Goal: Task Accomplishment & Management: Manage account settings

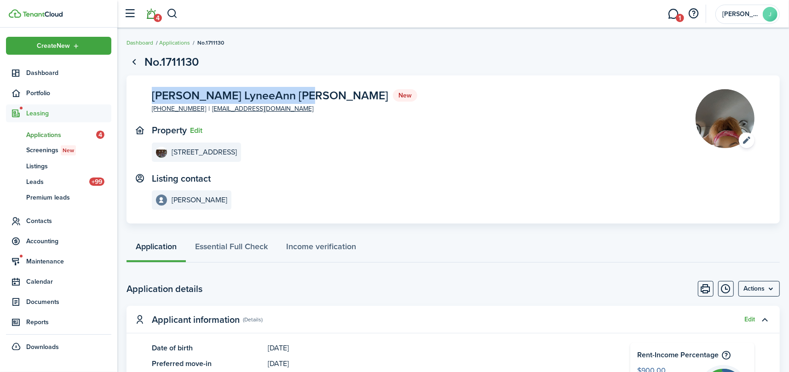
click at [151, 11] on link "4" at bounding box center [151, 13] width 17 height 23
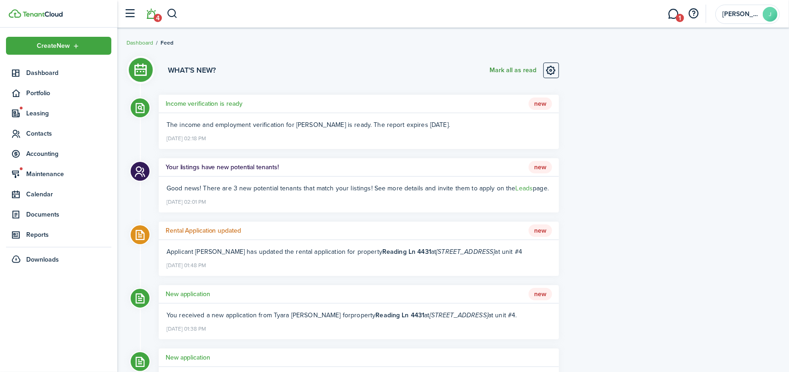
click at [504, 69] on button "Mark all as read" at bounding box center [513, 71] width 47 height 16
click at [34, 110] on span "Leasing" at bounding box center [68, 114] width 85 height 10
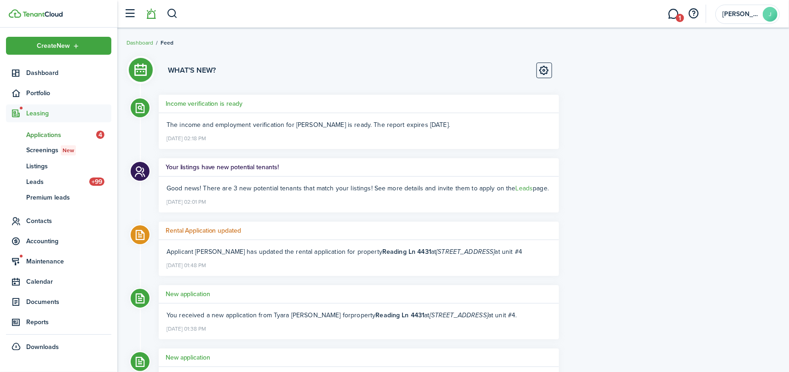
click at [37, 128] on link "ap Applications 4" at bounding box center [58, 135] width 105 height 16
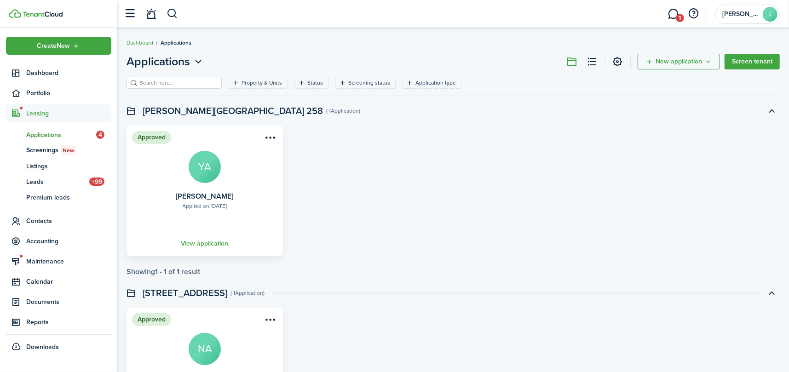
click at [256, 74] on header-page "Applications New application Screen tenant" at bounding box center [453, 64] width 653 height 23
click at [257, 85] on filter-tag-label "Property & Units" at bounding box center [262, 83] width 40 height 8
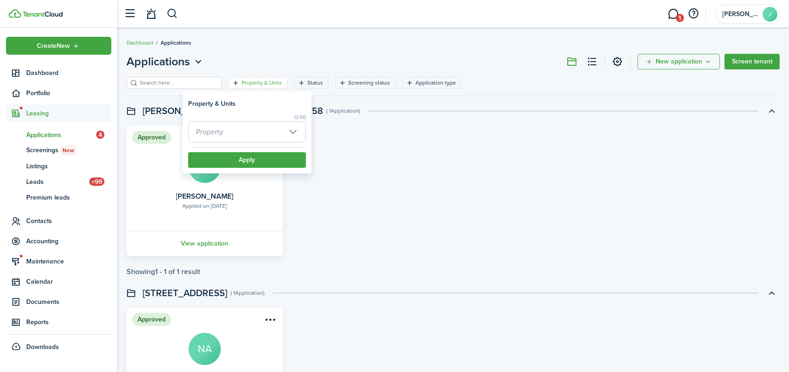
click at [226, 128] on span "Property" at bounding box center [247, 132] width 117 height 20
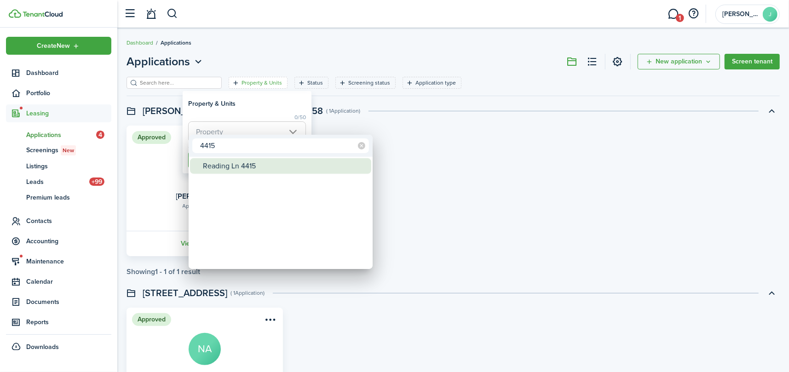
type input "4415"
click at [304, 165] on div "Reading Ln 4415" at bounding box center [284, 166] width 163 height 16
type input "Reading Ln 4415"
click at [222, 111] on div at bounding box center [394, 185] width 936 height 519
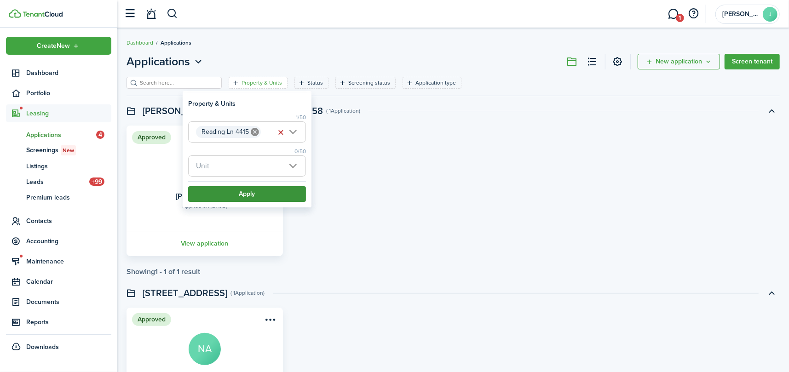
click at [240, 190] on button "Apply" at bounding box center [247, 194] width 118 height 16
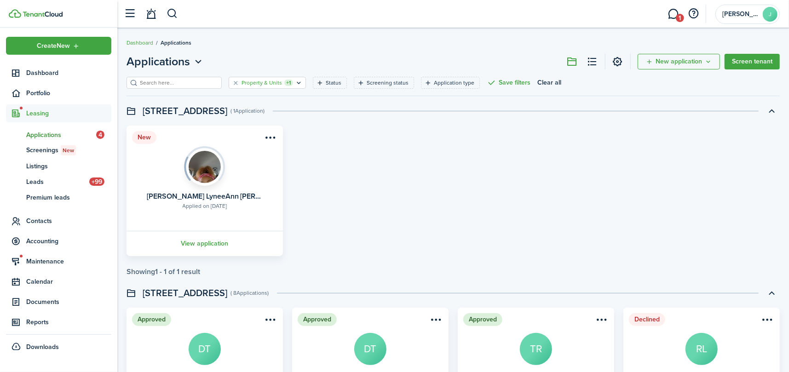
click at [242, 79] on filter-tag-label "Property & Units" at bounding box center [262, 83] width 40 height 8
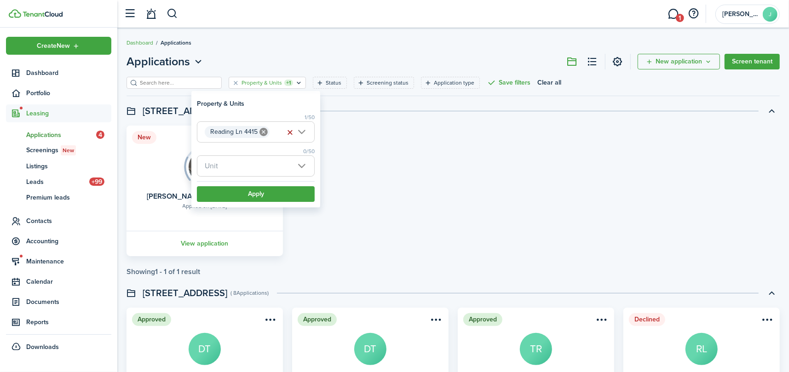
click at [287, 127] on button "button" at bounding box center [289, 132] width 13 height 13
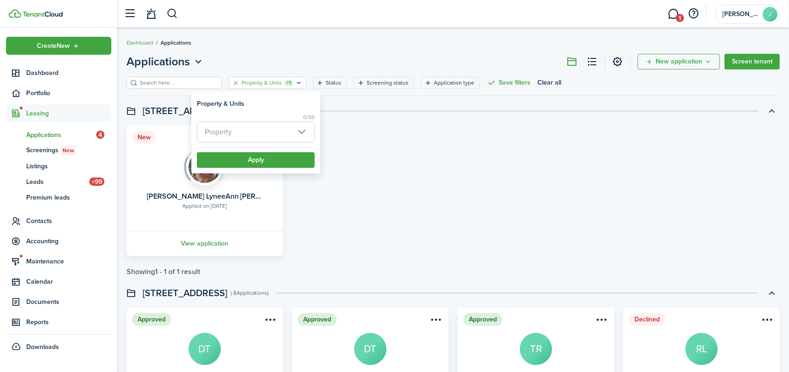
click at [276, 128] on span "Property" at bounding box center [255, 132] width 117 height 20
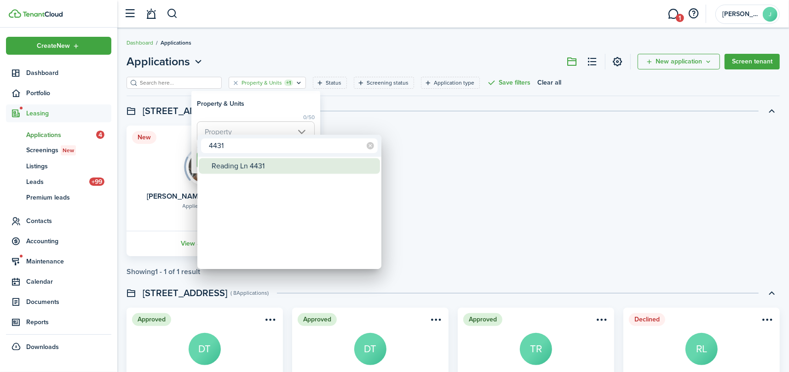
type input "4431"
click at [251, 165] on div "Reading Ln 4431" at bounding box center [293, 166] width 163 height 16
type input "Reading Ln 4431"
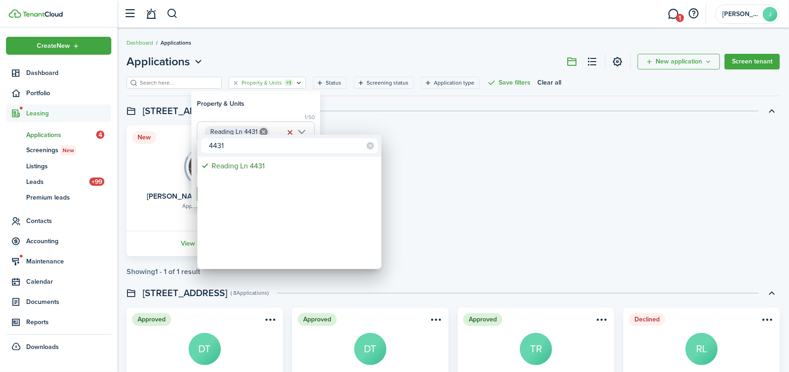
click at [240, 109] on div at bounding box center [394, 185] width 936 height 519
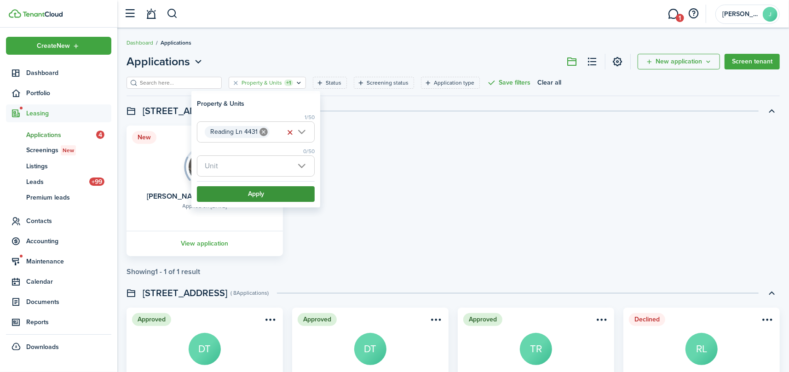
click at [250, 198] on button "Apply" at bounding box center [256, 194] width 118 height 16
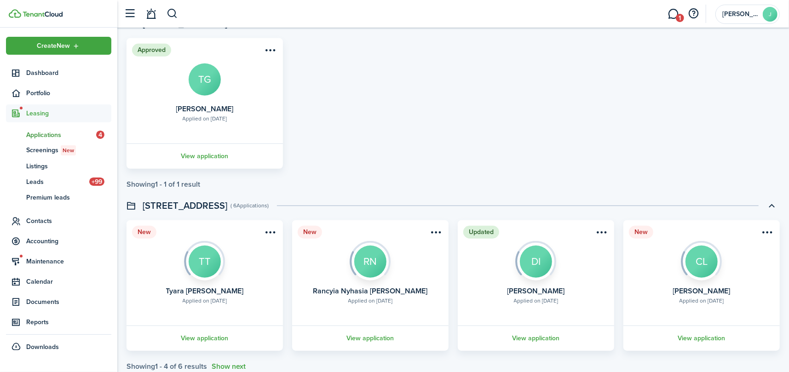
scroll to position [475, 0]
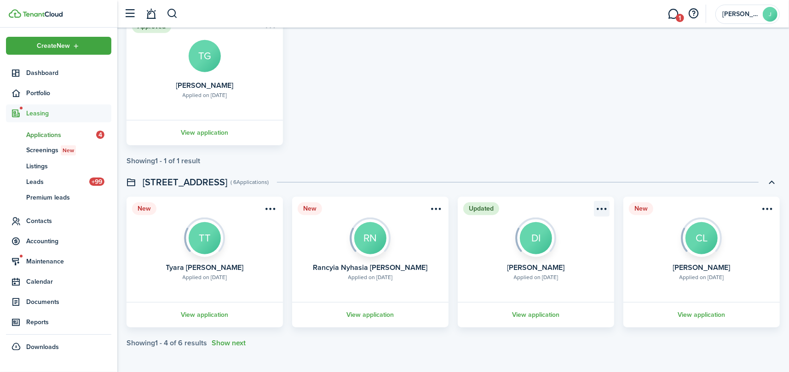
click at [601, 208] on menu-btn-icon "Open menu" at bounding box center [602, 209] width 16 height 16
click at [485, 221] on card "Updated Applied on [DATE] [PERSON_NAME] DI View application" at bounding box center [536, 262] width 156 height 131
click at [532, 315] on link "View application" at bounding box center [535, 314] width 159 height 25
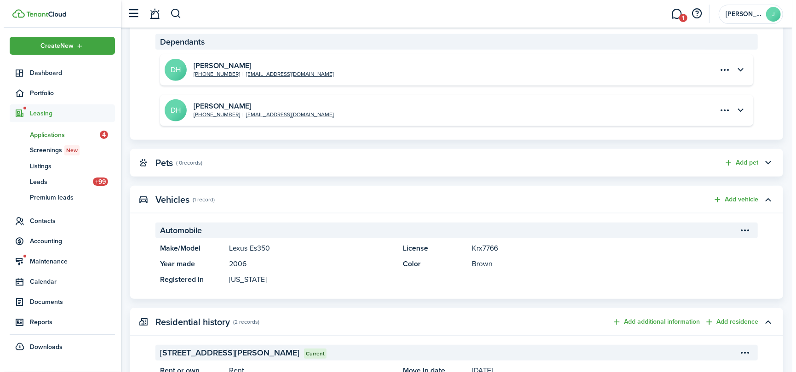
scroll to position [230, 0]
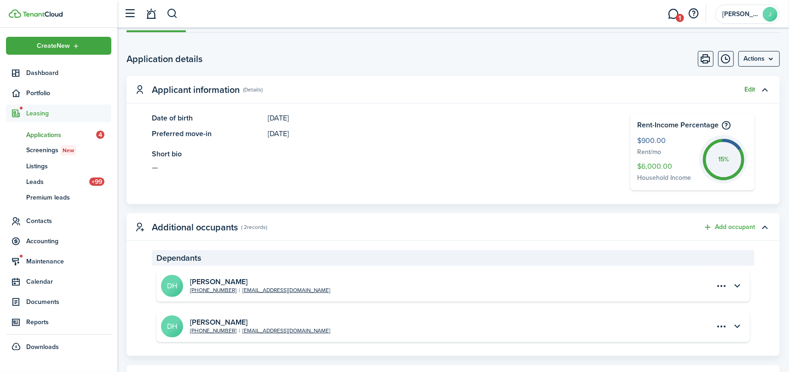
click at [749, 91] on button "Edit" at bounding box center [749, 89] width 11 height 7
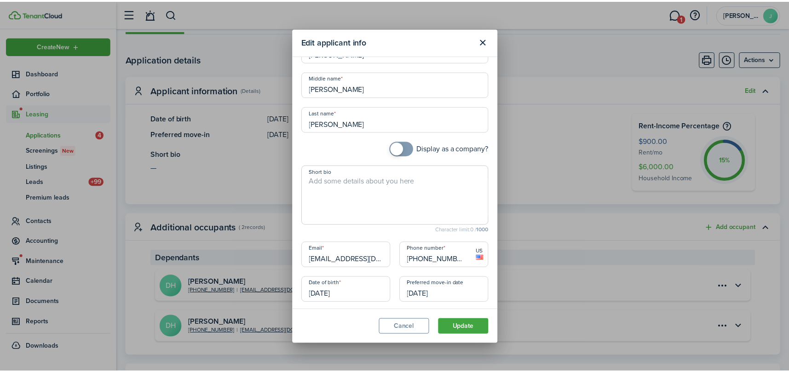
scroll to position [40, 0]
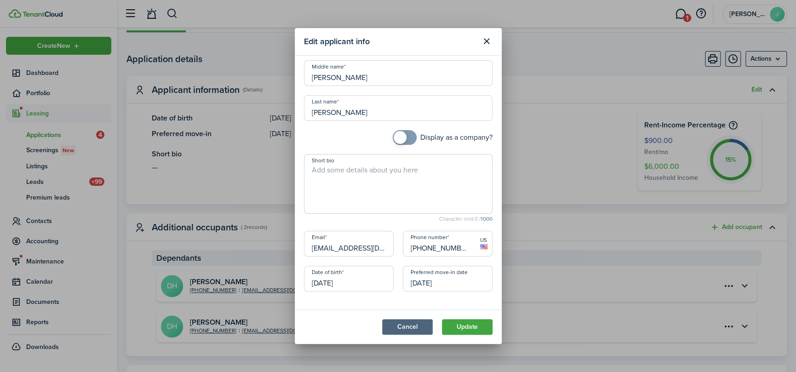
click at [400, 324] on button "Cancel" at bounding box center [407, 327] width 51 height 16
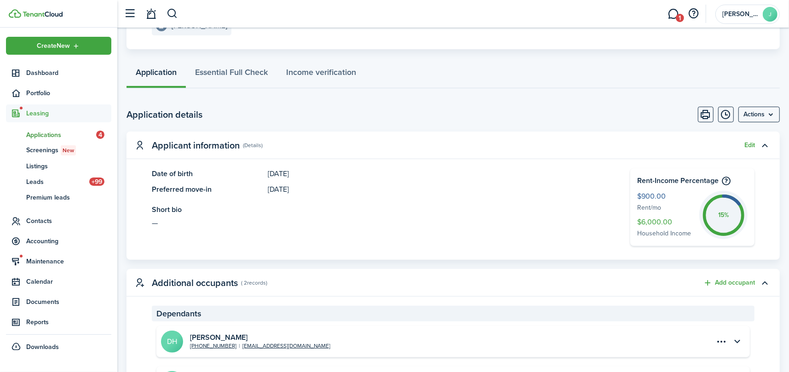
scroll to position [0, 0]
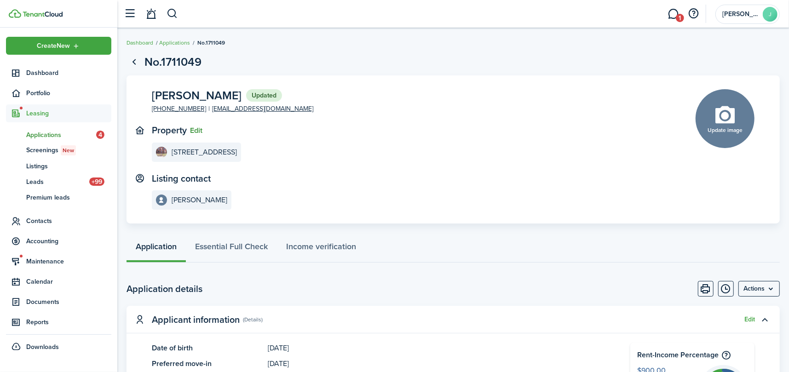
click at [196, 130] on button "Edit" at bounding box center [196, 131] width 12 height 8
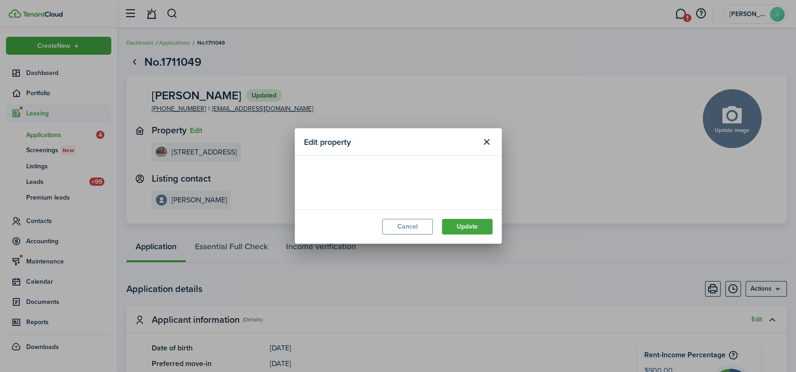
click at [405, 179] on loading-skeleton at bounding box center [398, 178] width 189 height 26
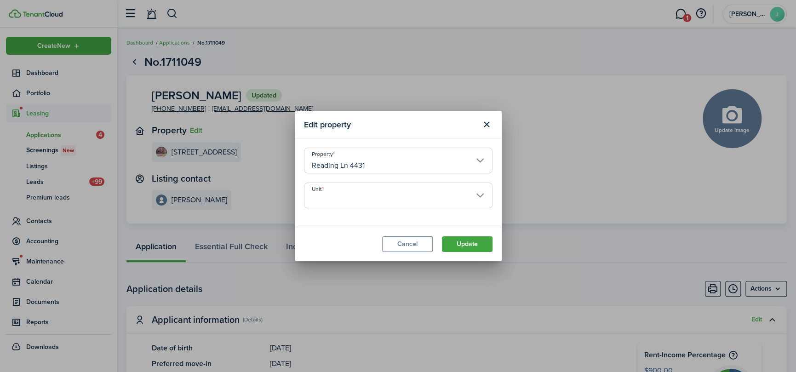
click at [415, 164] on input "Reading Ln 4431" at bounding box center [398, 161] width 189 height 26
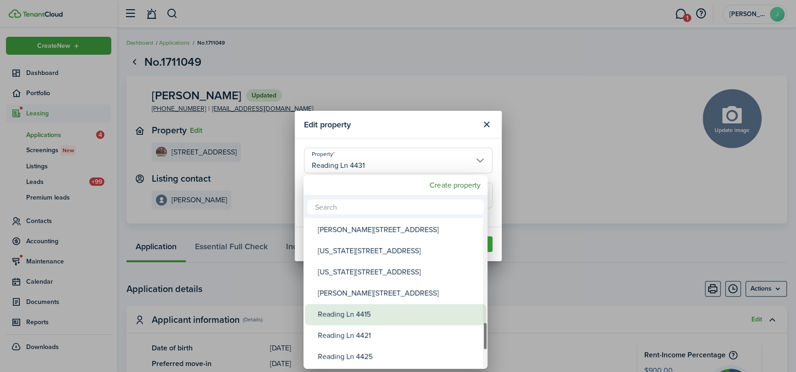
click at [343, 309] on div "Reading Ln 4415" at bounding box center [399, 314] width 163 height 21
type input "Reading Ln 4415"
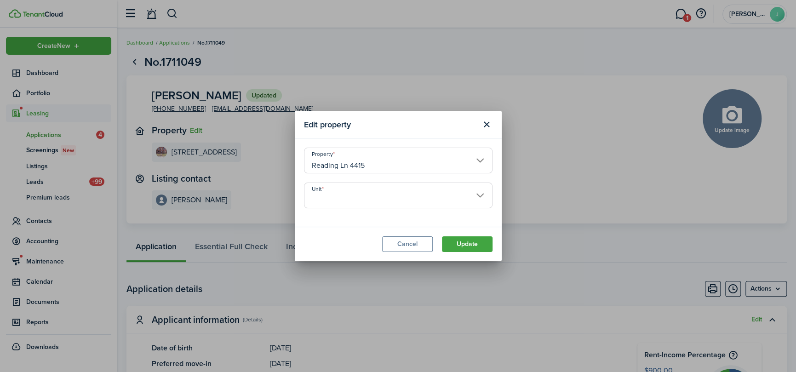
click at [431, 195] on input "Unit" at bounding box center [398, 196] width 189 height 26
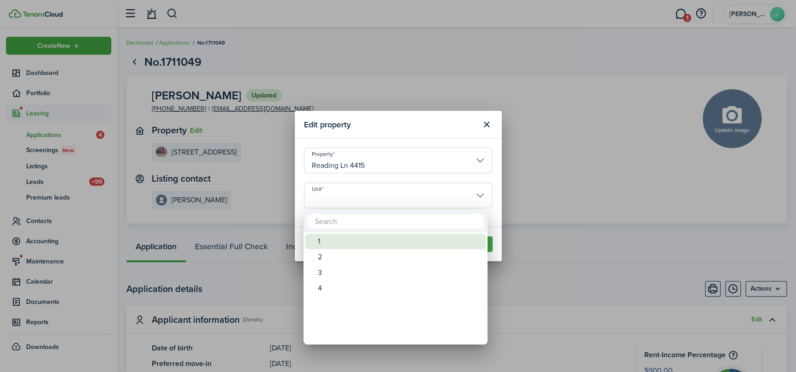
click at [331, 236] on div "1" at bounding box center [399, 242] width 163 height 16
type input "1"
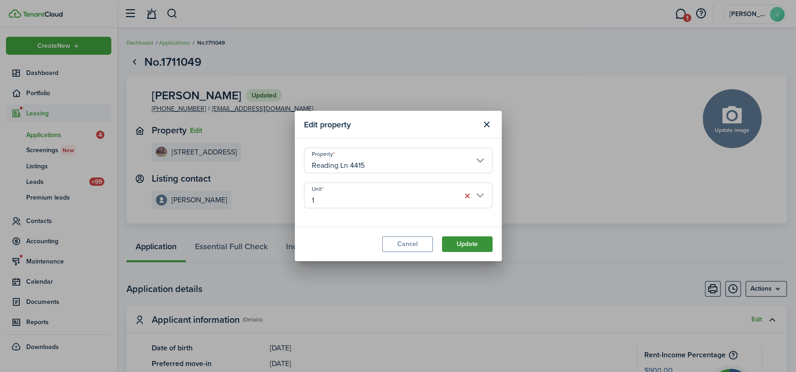
click at [465, 242] on button "Update" at bounding box center [467, 244] width 51 height 16
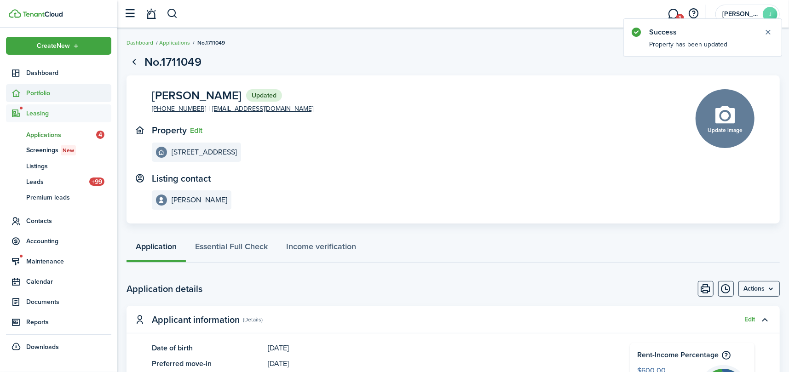
click at [37, 89] on span "Portfolio" at bounding box center [68, 93] width 85 height 10
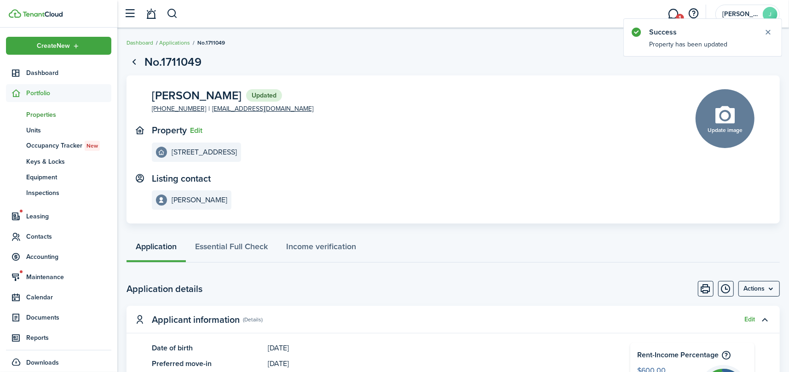
click at [39, 110] on span "Properties" at bounding box center [68, 115] width 85 height 10
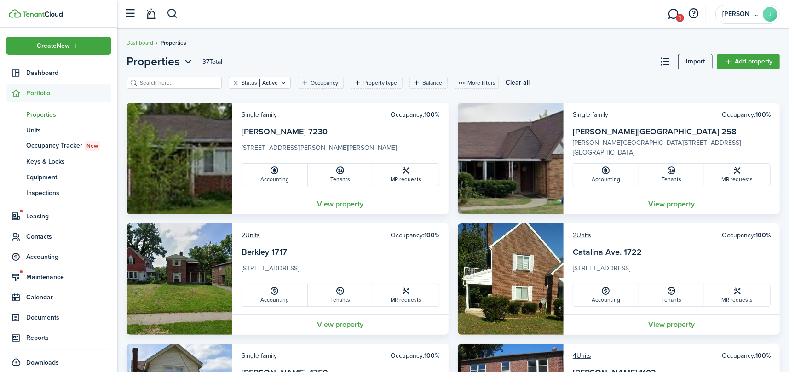
click at [153, 77] on div "Status Active Occupancy Property type Balance More filters Save filters Clear a…" at bounding box center [453, 86] width 653 height 19
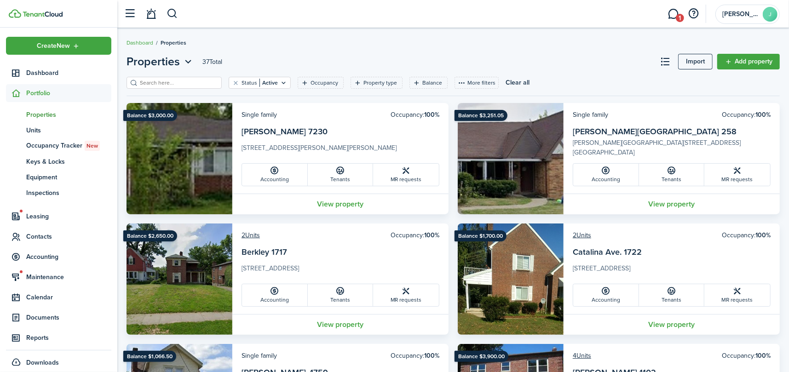
click at [160, 80] on input "search" at bounding box center [178, 83] width 81 height 9
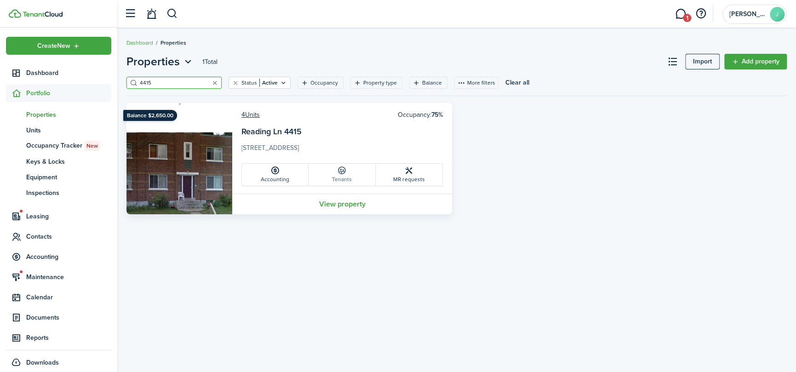
type input "4415"
click at [345, 169] on icon at bounding box center [342, 170] width 10 height 9
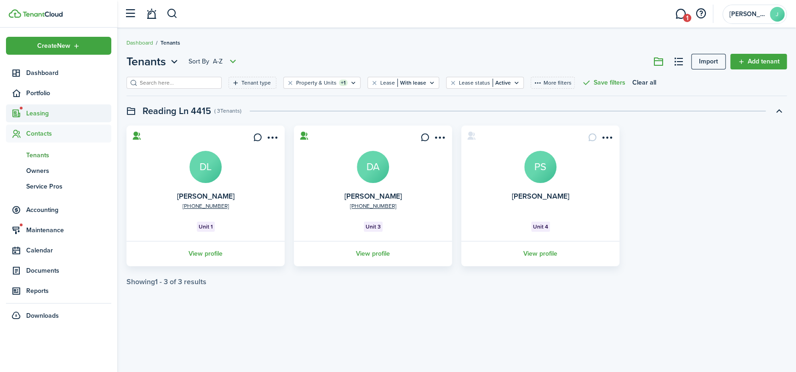
click at [32, 112] on span "Leasing" at bounding box center [68, 114] width 85 height 10
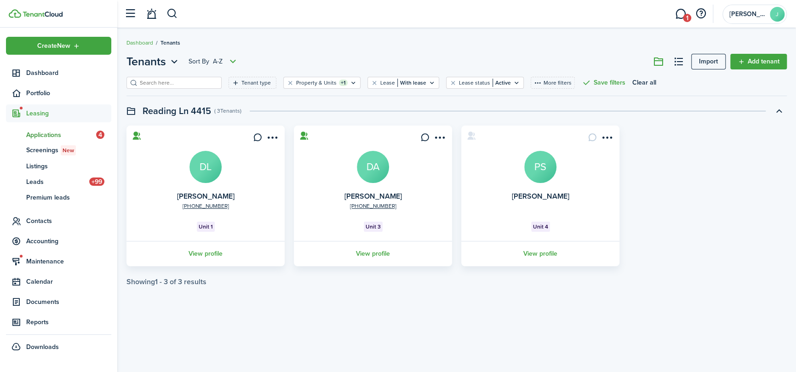
click at [41, 139] on span "Applications" at bounding box center [61, 135] width 70 height 10
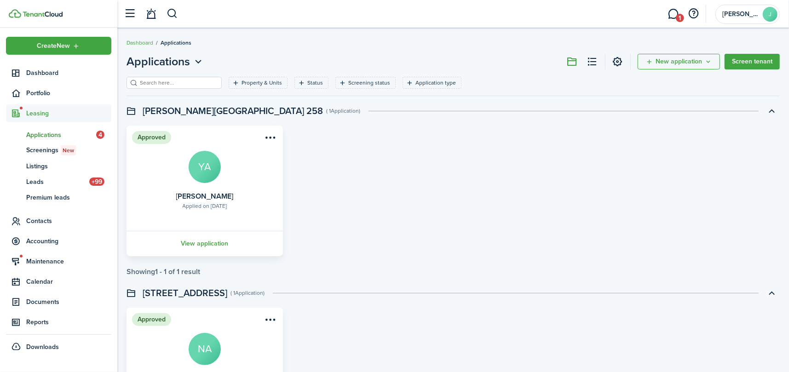
click at [168, 82] on input "search" at bounding box center [178, 83] width 81 height 9
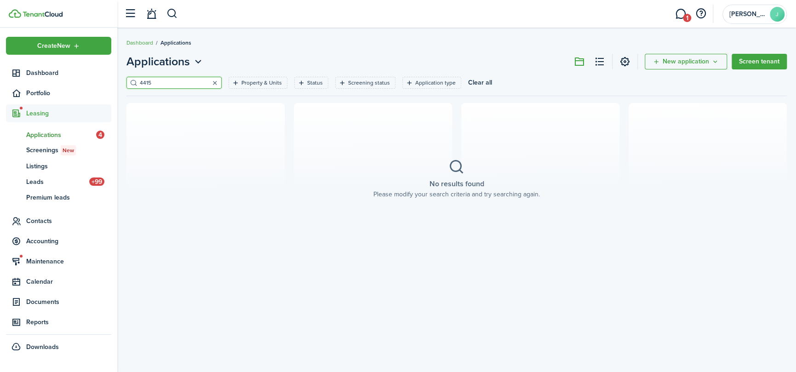
type input "4415"
click at [208, 82] on button "button" at bounding box center [214, 82] width 13 height 13
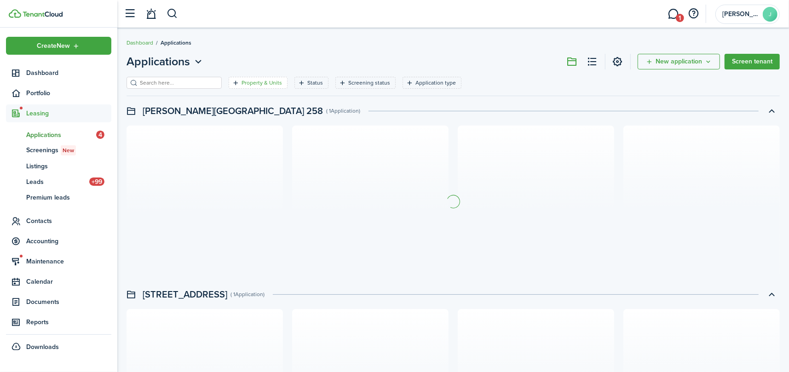
click at [242, 82] on filter-tag-label "Property & Units" at bounding box center [262, 83] width 40 height 8
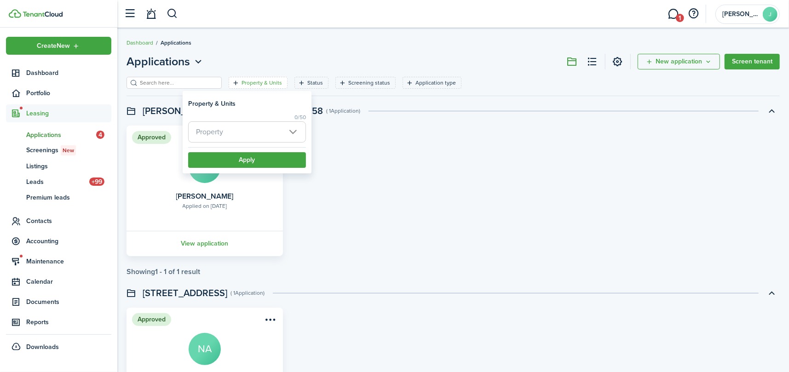
click at [241, 126] on span "Property" at bounding box center [247, 132] width 117 height 20
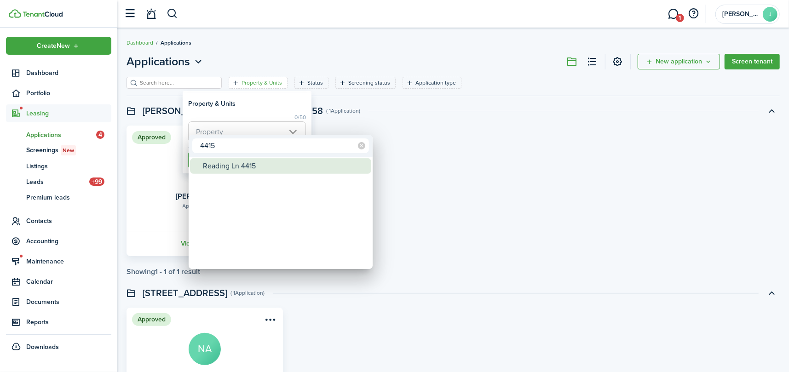
type input "4415"
click at [245, 160] on div "Reading Ln 4415" at bounding box center [284, 166] width 163 height 16
type input "Reading Ln 4415"
click at [276, 103] on div at bounding box center [394, 185] width 936 height 519
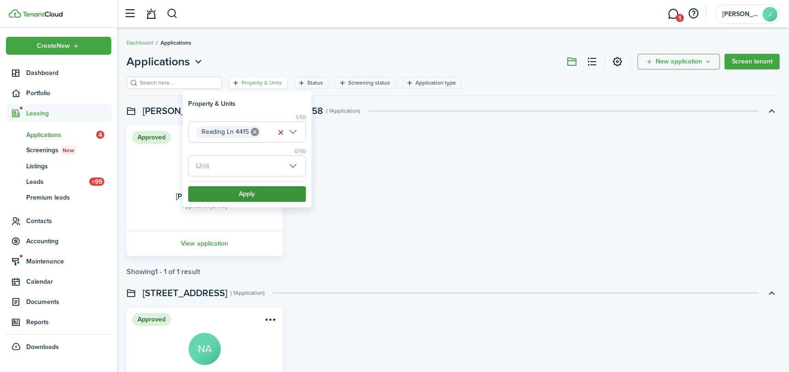
click at [277, 195] on button "Apply" at bounding box center [247, 194] width 118 height 16
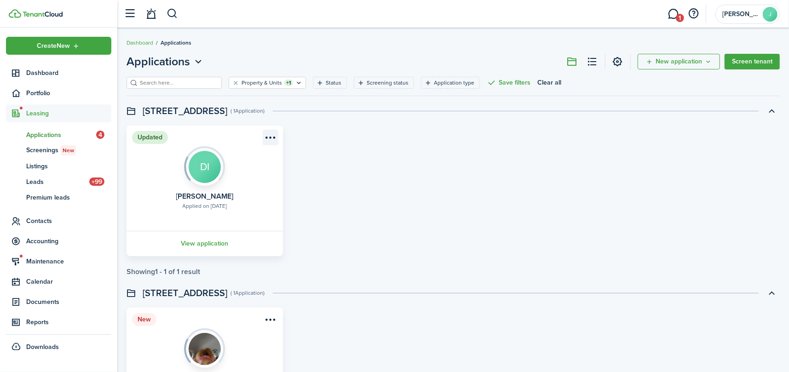
click at [271, 137] on menu-btn-icon "Open menu" at bounding box center [271, 138] width 16 height 16
click at [154, 197] on card "Updated Applied on [DATE] [PERSON_NAME] DI View application" at bounding box center [205, 191] width 156 height 131
click at [201, 242] on link "View application" at bounding box center [204, 243] width 159 height 25
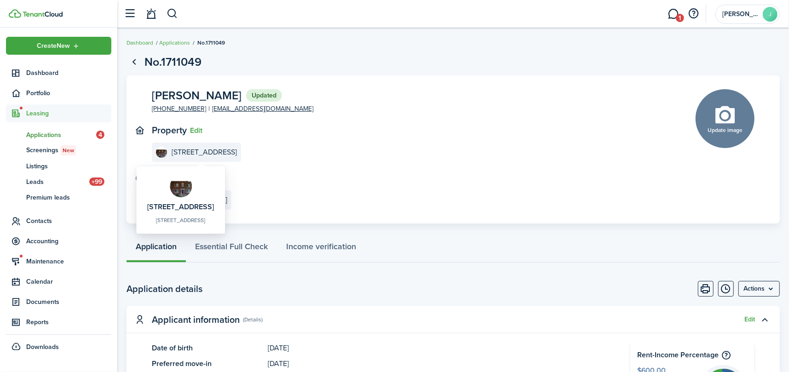
click at [237, 153] on e-details-info-title "[STREET_ADDRESS]" at bounding box center [204, 152] width 65 height 8
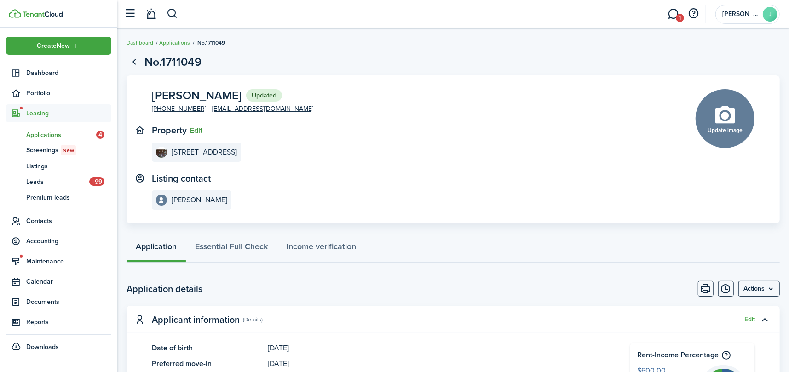
click at [196, 130] on button "Edit" at bounding box center [196, 131] width 12 height 8
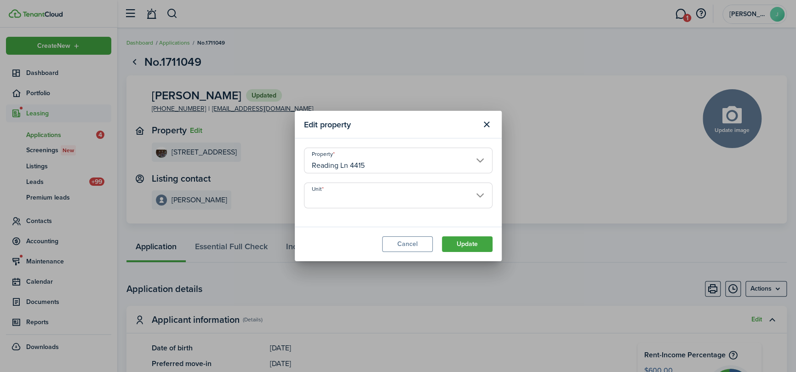
click at [348, 204] on input "Unit" at bounding box center [398, 196] width 189 height 26
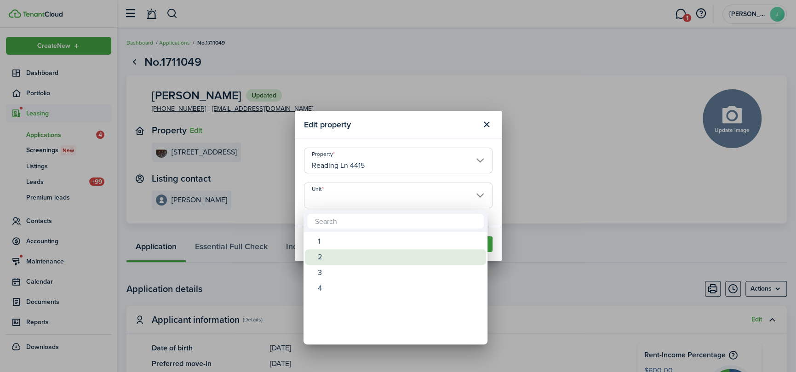
click at [352, 261] on div "2" at bounding box center [399, 257] width 163 height 16
type input "2"
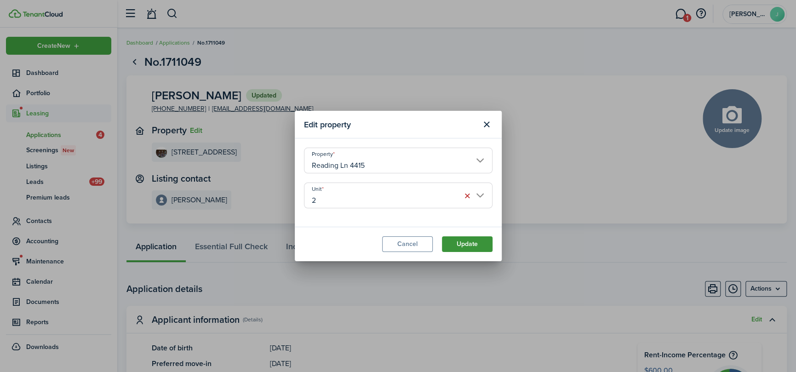
click at [482, 248] on button "Update" at bounding box center [467, 244] width 51 height 16
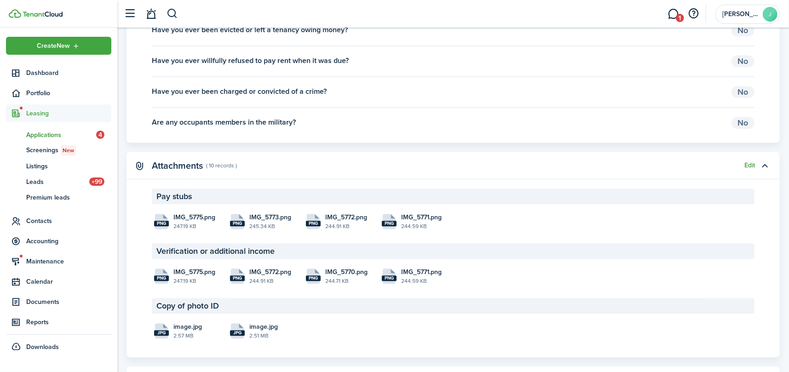
scroll to position [1656, 0]
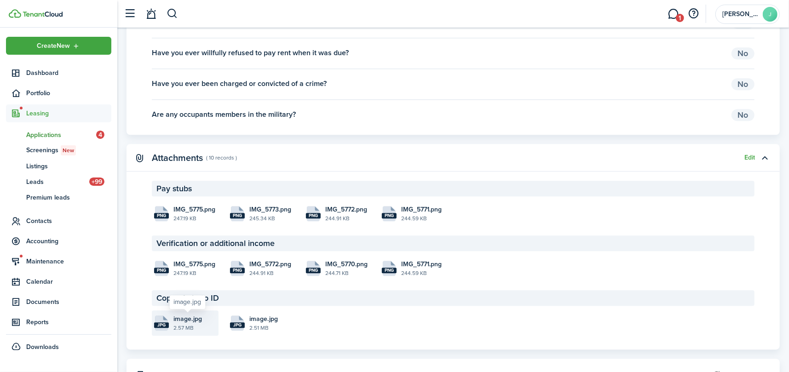
click at [178, 314] on span "image.jpg" at bounding box center [187, 319] width 29 height 10
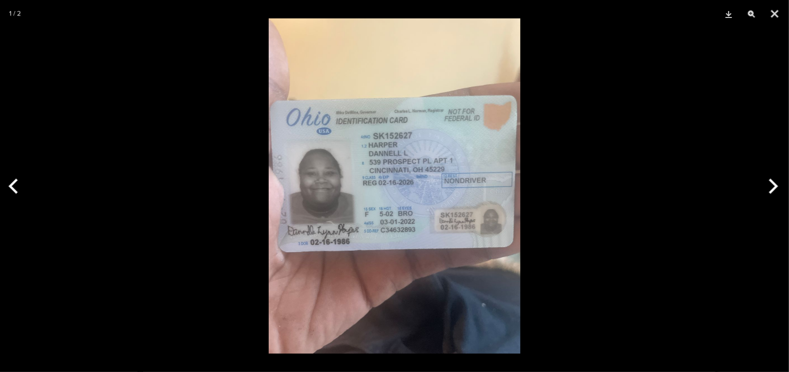
click at [773, 187] on button "Next" at bounding box center [772, 186] width 35 height 46
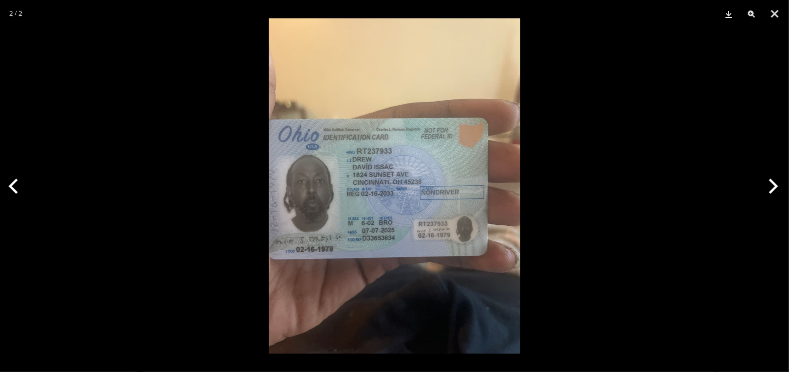
click at [773, 187] on button "Next" at bounding box center [772, 186] width 35 height 46
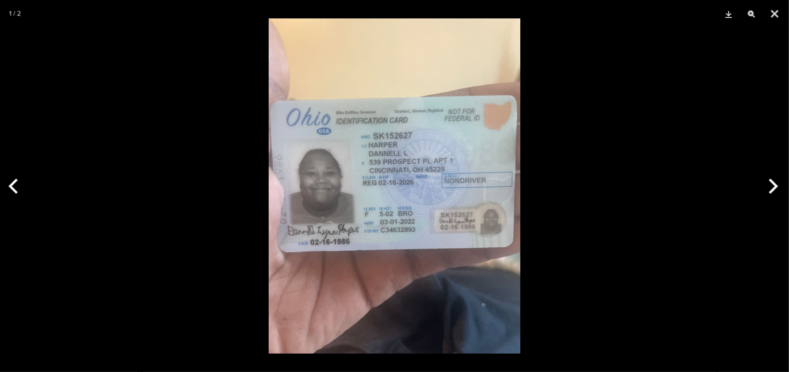
click at [773, 187] on button "Next" at bounding box center [772, 186] width 35 height 46
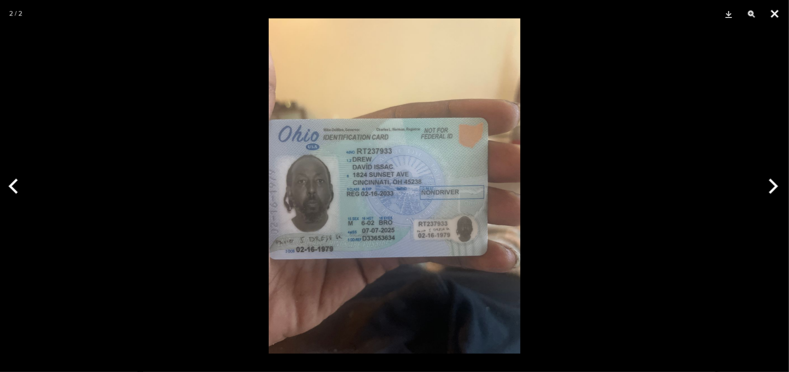
click at [774, 12] on button "Close" at bounding box center [774, 14] width 23 height 28
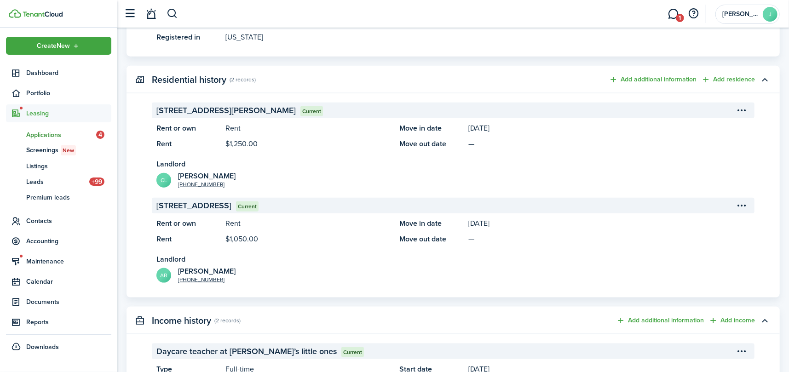
scroll to position [690, 0]
drag, startPoint x: 155, startPoint y: 206, endPoint x: 303, endPoint y: 207, distance: 148.6
click at [303, 207] on panel-main-section-header "[STREET_ADDRESS] Current" at bounding box center [453, 204] width 603 height 16
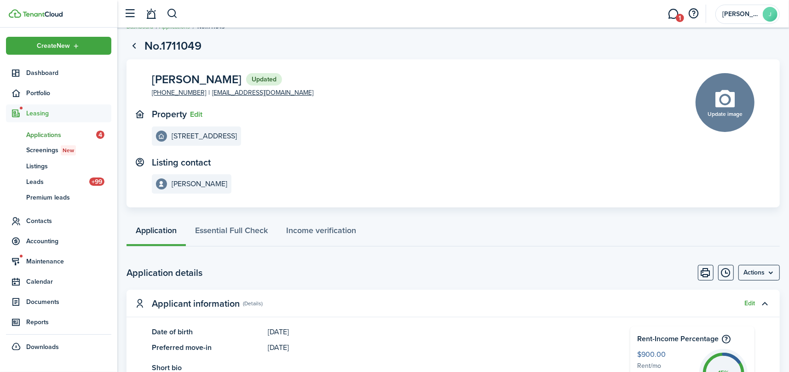
scroll to position [0, 0]
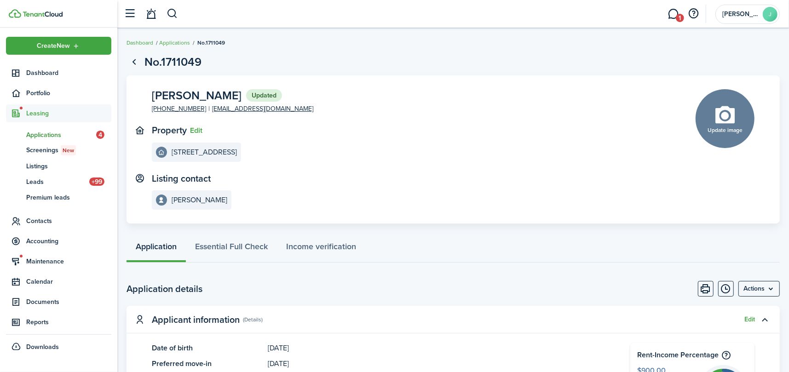
click at [170, 97] on span "[PERSON_NAME]" at bounding box center [197, 96] width 90 height 12
copy span "[PERSON_NAME]"
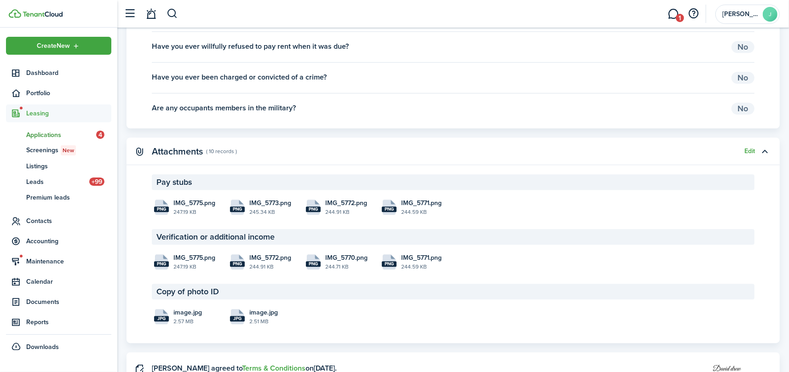
scroll to position [1719, 0]
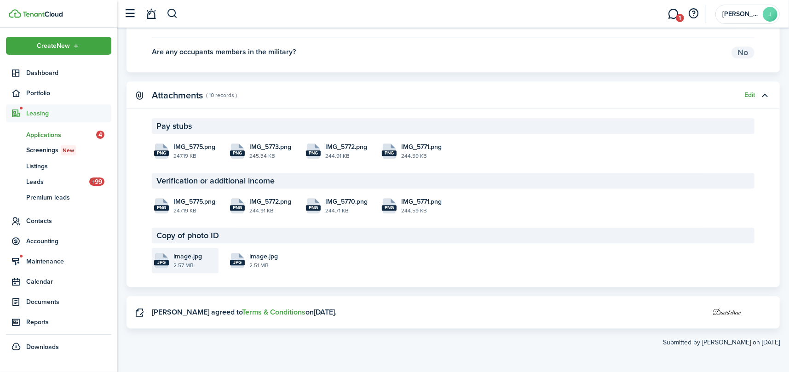
click at [177, 263] on file-size "2.57 MB" at bounding box center [194, 265] width 43 height 8
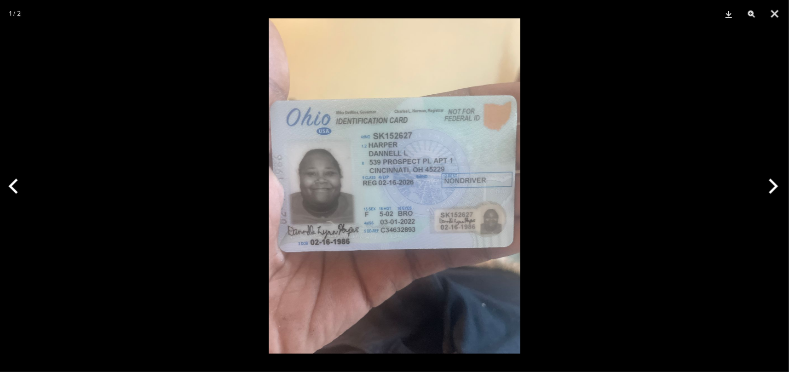
click at [770, 181] on button "Next" at bounding box center [772, 186] width 35 height 46
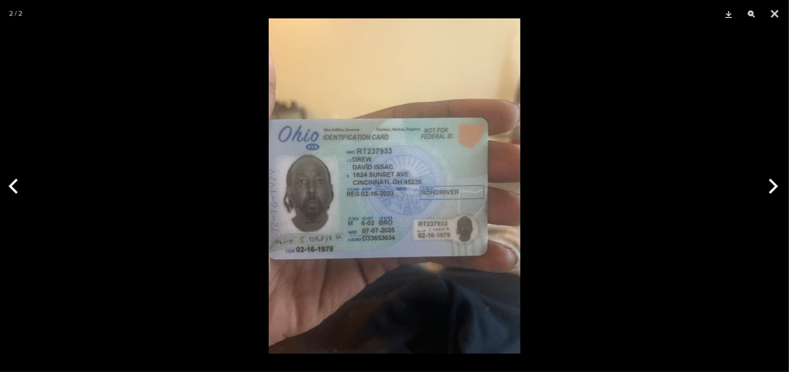
click at [768, 181] on button "Next" at bounding box center [772, 186] width 35 height 46
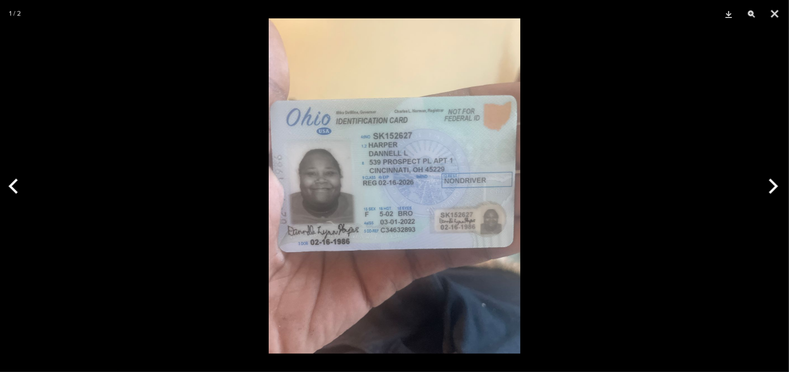
click at [772, 185] on button "Next" at bounding box center [772, 186] width 35 height 46
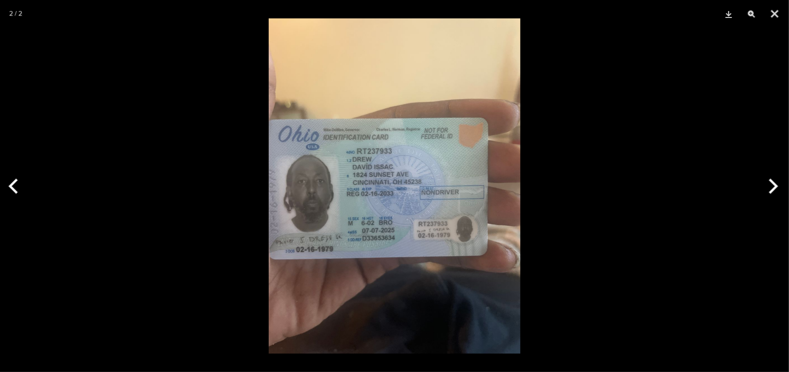
click at [773, 185] on button "Next" at bounding box center [772, 186] width 35 height 46
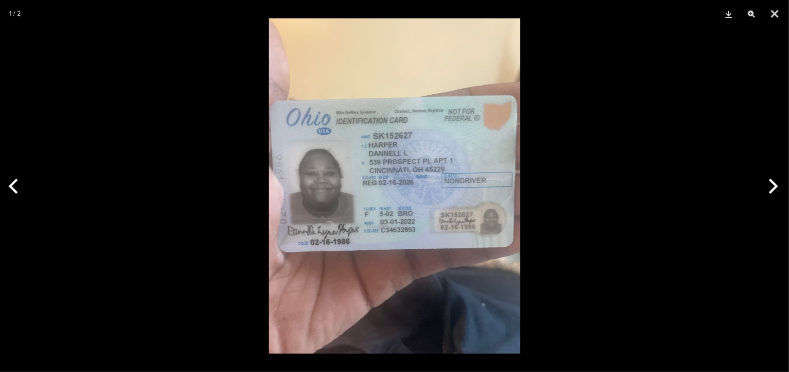
click at [773, 185] on button "Next" at bounding box center [772, 186] width 35 height 46
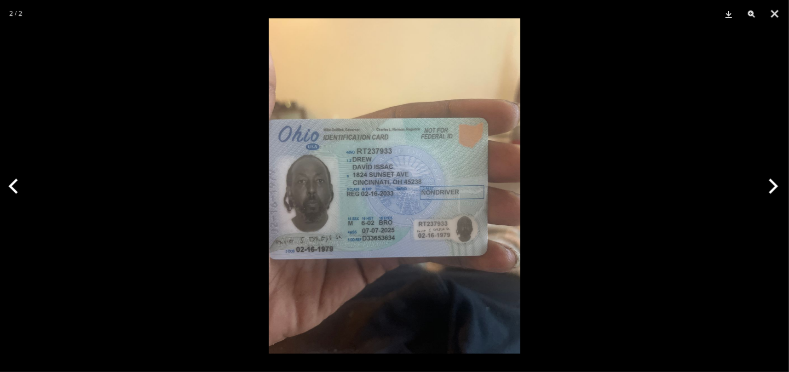
click at [773, 185] on button "Next" at bounding box center [772, 186] width 35 height 46
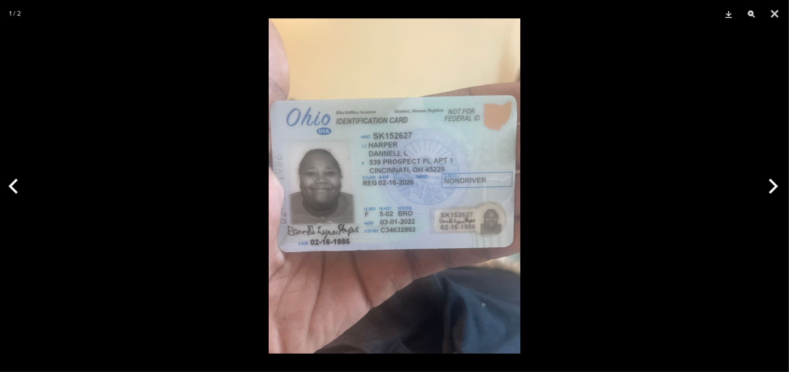
click at [773, 186] on button "Next" at bounding box center [772, 186] width 35 height 46
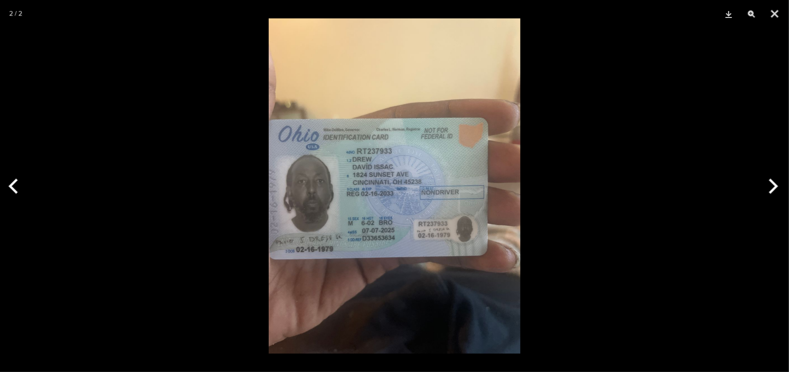
click at [773, 186] on button "Next" at bounding box center [772, 186] width 35 height 46
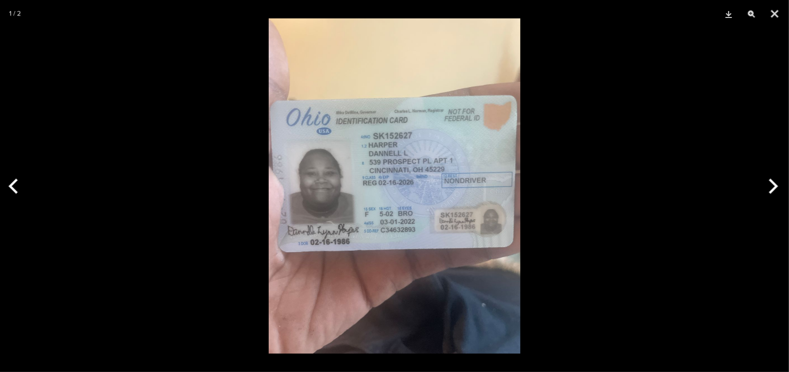
click at [773, 186] on button "Next" at bounding box center [772, 186] width 35 height 46
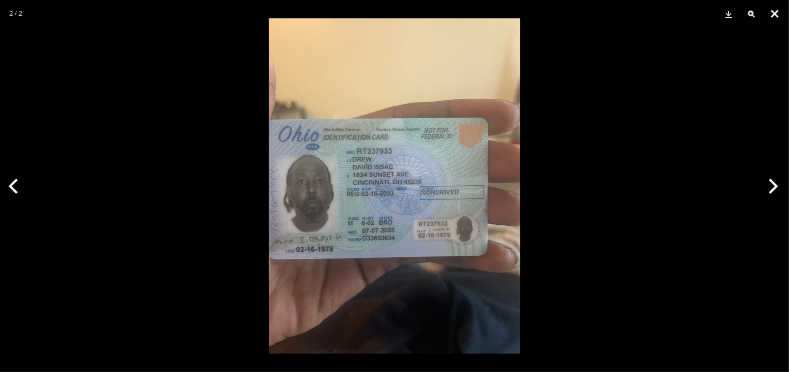
click at [777, 14] on button "Close" at bounding box center [774, 14] width 23 height 28
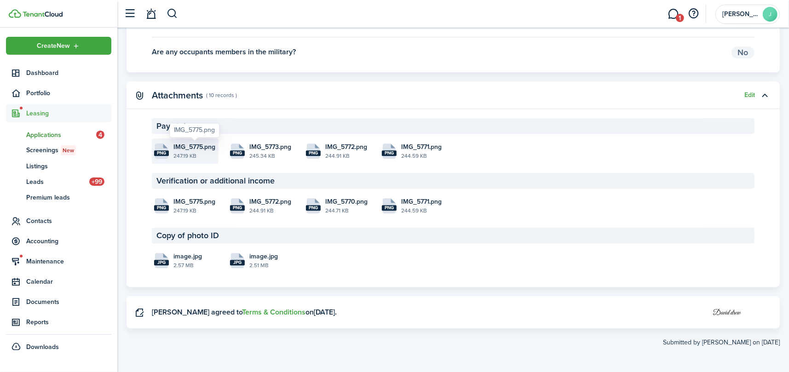
click at [202, 143] on span "IMG_5775.png" at bounding box center [194, 147] width 42 height 10
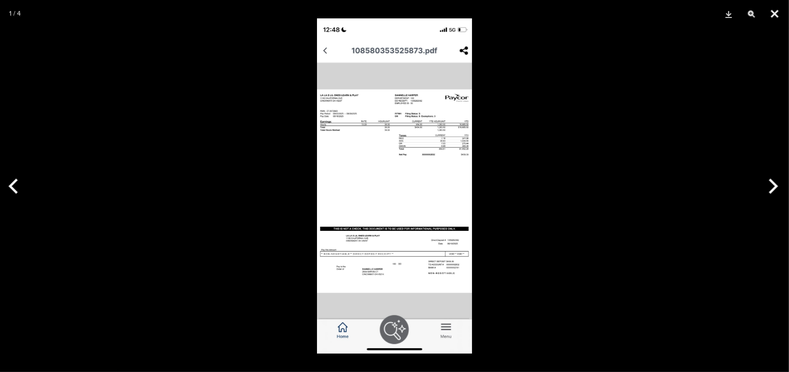
click at [771, 12] on button "Close" at bounding box center [774, 14] width 23 height 28
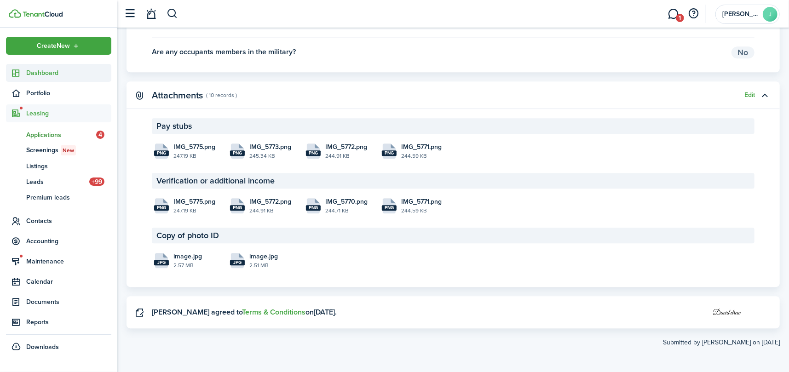
click at [35, 72] on span "Dashboard" at bounding box center [68, 73] width 85 height 10
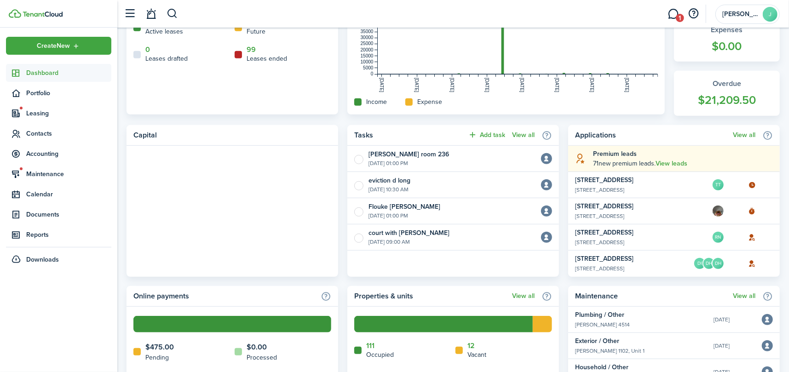
scroll to position [414, 0]
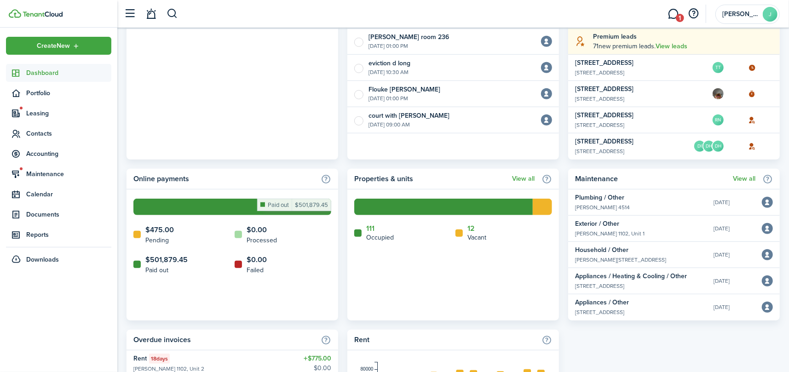
click at [330, 207] on rect at bounding box center [232, 207] width 198 height 17
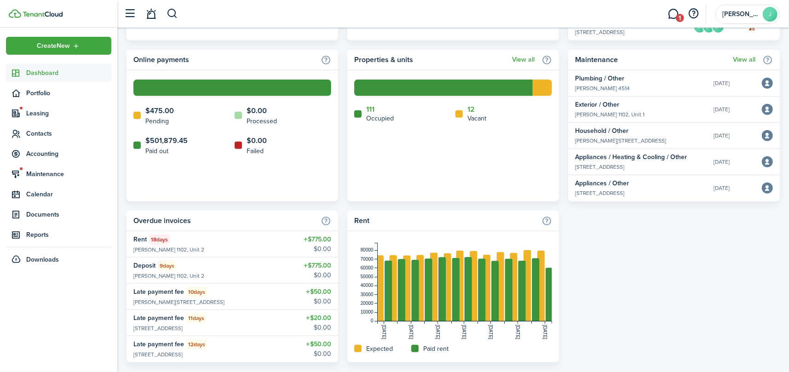
scroll to position [548, 0]
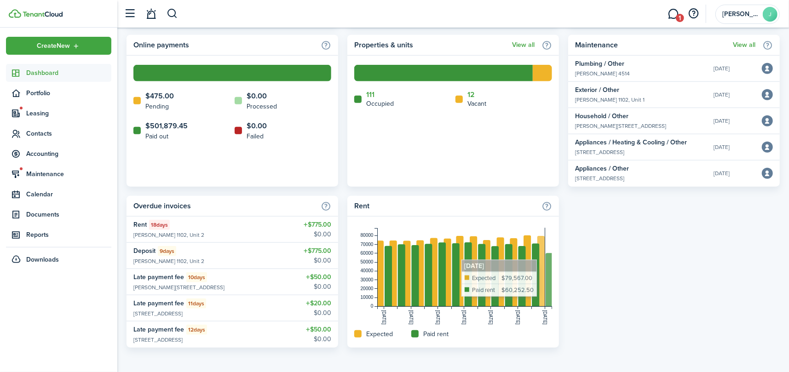
click at [548, 264] on rect at bounding box center [465, 267] width 174 height 79
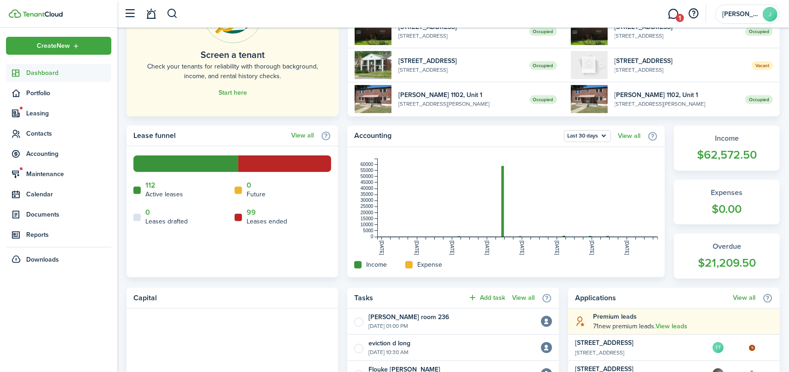
scroll to position [0, 0]
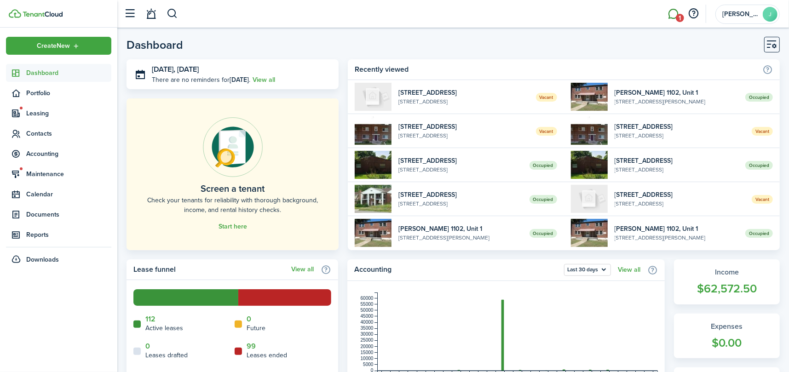
click at [679, 14] on span "1" at bounding box center [680, 18] width 8 height 8
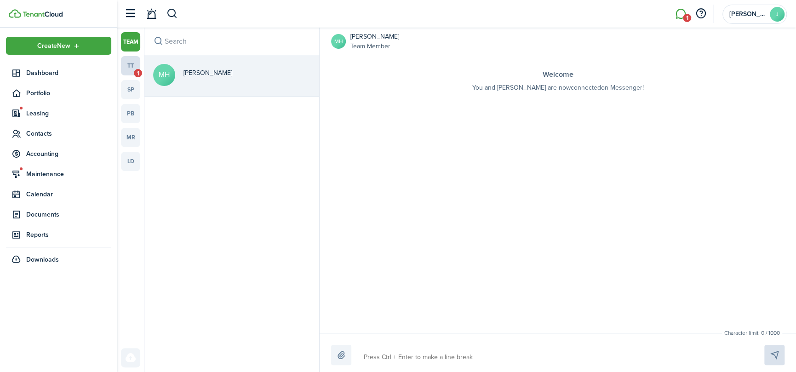
click at [136, 69] on span "1" at bounding box center [138, 73] width 8 height 8
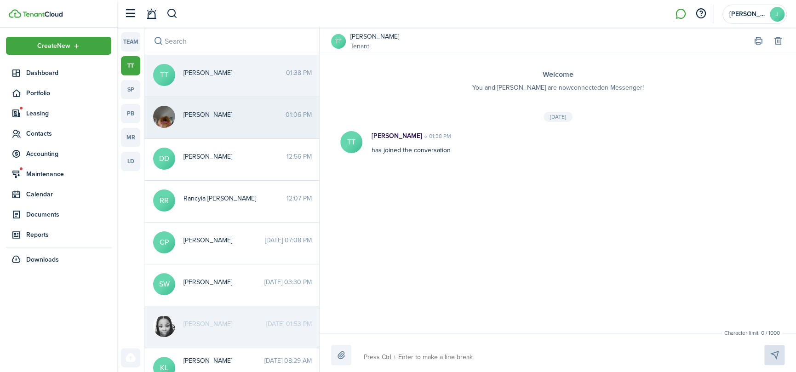
click at [235, 115] on span "[PERSON_NAME]" at bounding box center [235, 115] width 102 height 10
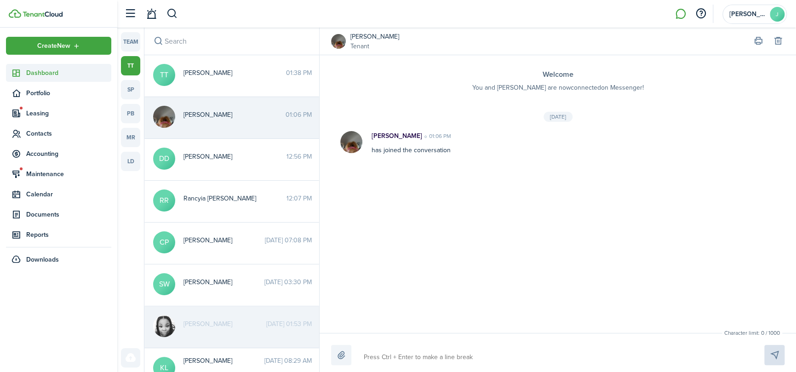
click at [33, 64] on link "Dashboard" at bounding box center [58, 73] width 105 height 18
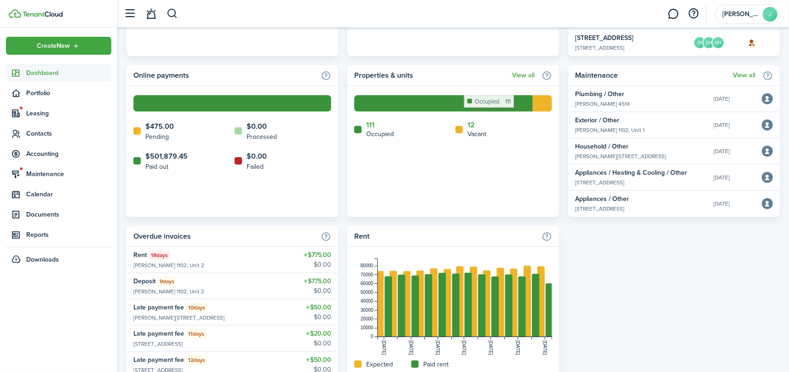
scroll to position [548, 0]
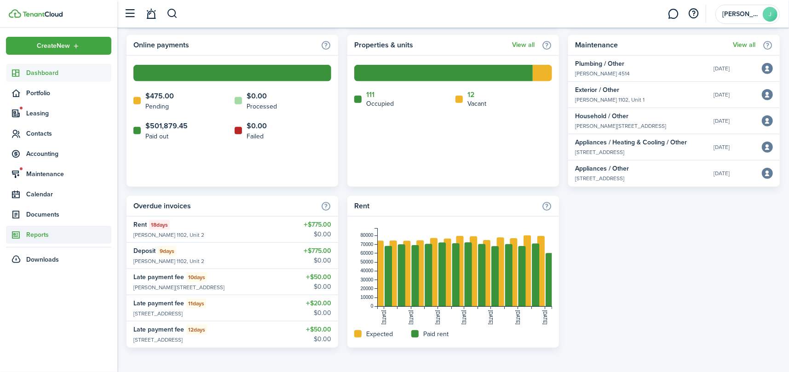
click at [19, 231] on icon at bounding box center [17, 235] width 10 height 9
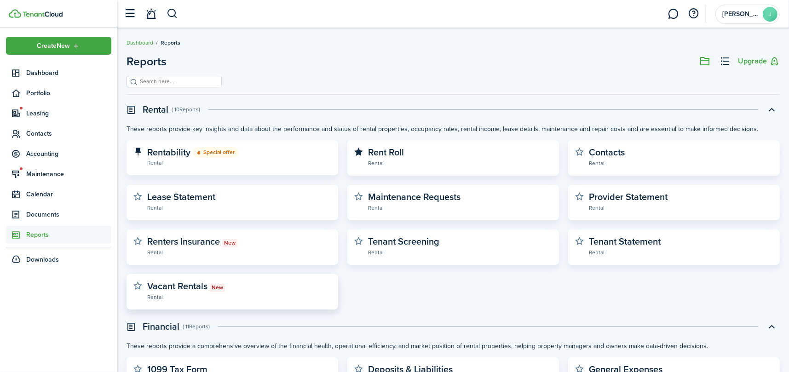
click at [187, 280] on widget-stats-description "Vacant Rentals New" at bounding box center [186, 286] width 78 height 14
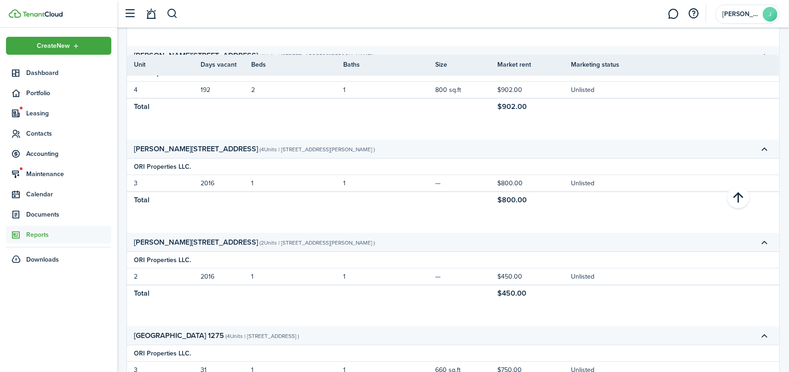
scroll to position [675, 0]
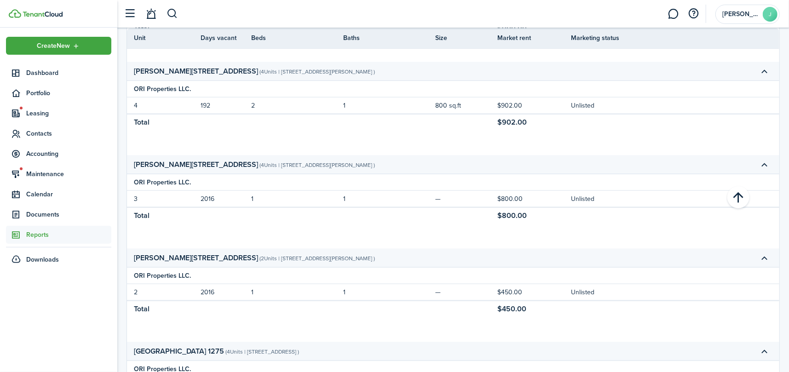
drag, startPoint x: 219, startPoint y: 258, endPoint x: 325, endPoint y: 256, distance: 105.4
click at [325, 256] on report-preview-accordion-description "( 2 Units | [STREET_ADDRESS][PERSON_NAME] )" at bounding box center [316, 258] width 115 height 8
copy report-preview-accordion-description "[STREET_ADDRESS][PERSON_NAME]"
click at [143, 254] on report-preview-accordion-title "[PERSON_NAME][STREET_ADDRESS]" at bounding box center [196, 258] width 124 height 11
click at [44, 85] on span "Portfolio" at bounding box center [58, 93] width 105 height 18
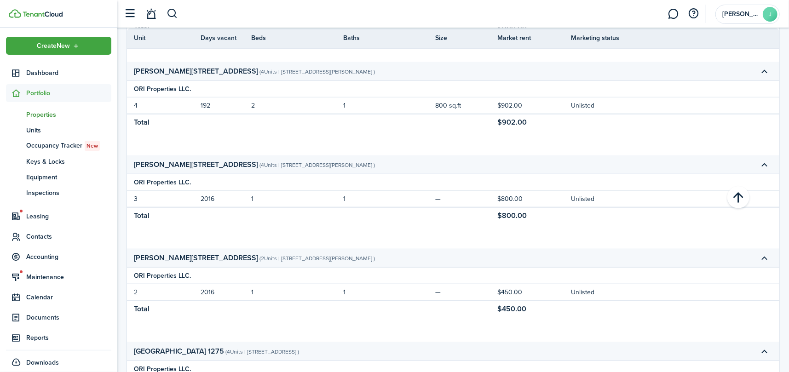
click at [42, 110] on span "Properties" at bounding box center [68, 115] width 85 height 10
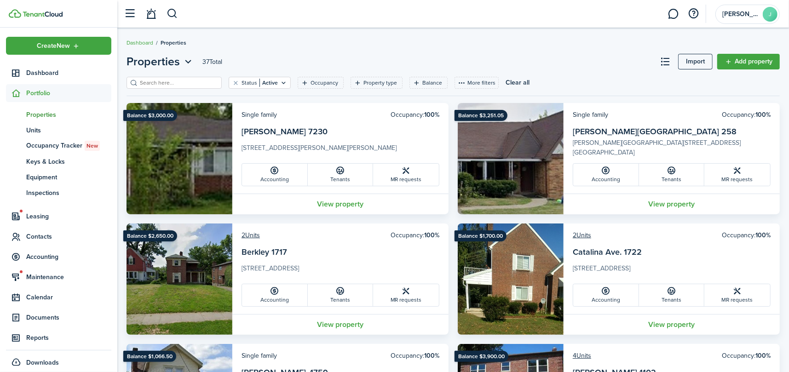
click at [179, 85] on input "search" at bounding box center [178, 83] width 81 height 9
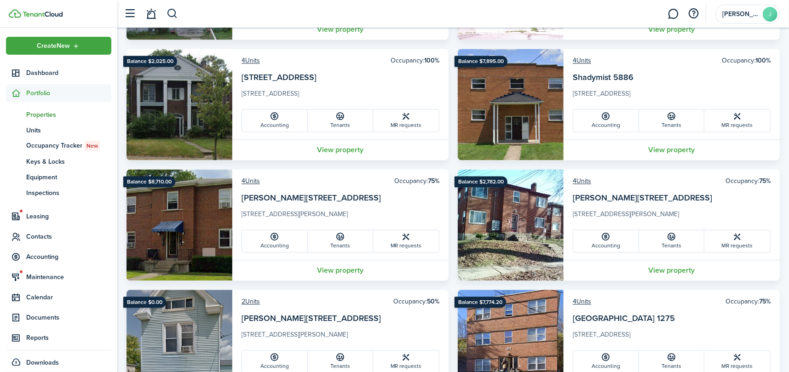
scroll to position [1564, 0]
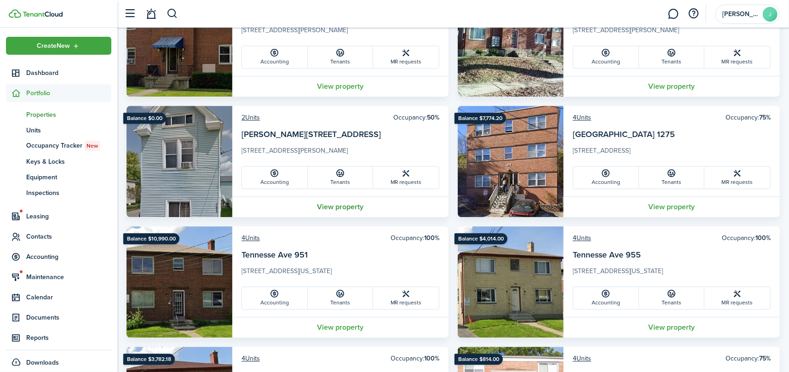
click at [339, 207] on link "View property" at bounding box center [340, 206] width 216 height 21
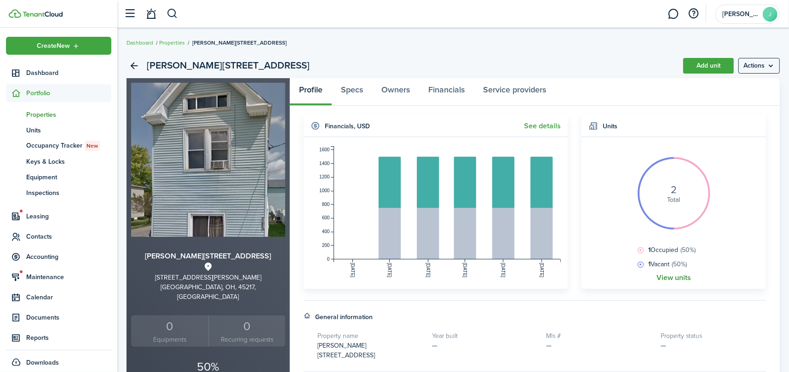
click at [677, 278] on link "View units" at bounding box center [674, 278] width 35 height 8
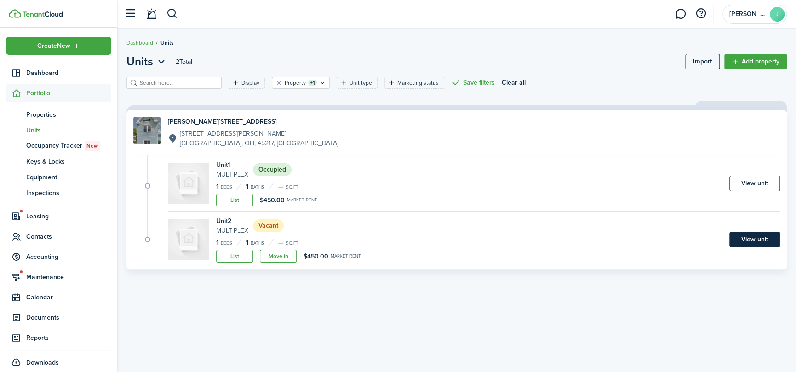
click at [737, 239] on link "View unit" at bounding box center [755, 240] width 51 height 16
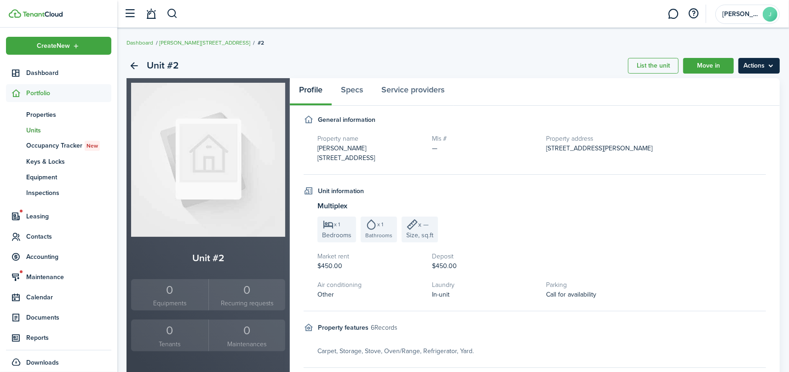
click at [761, 65] on menu-btn "Actions" at bounding box center [758, 66] width 41 height 16
click at [757, 88] on link "Edit unit" at bounding box center [739, 86] width 81 height 16
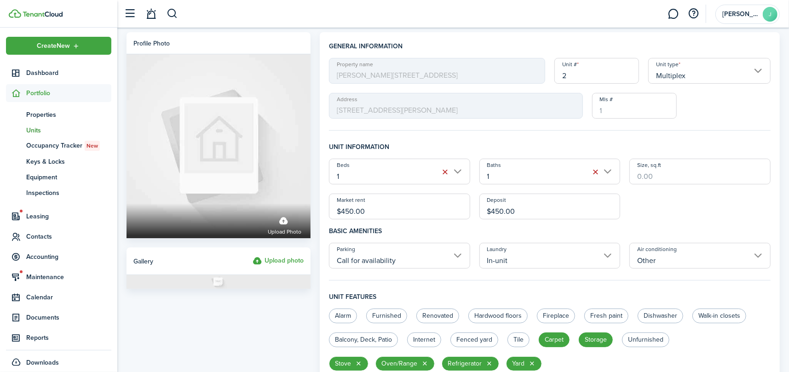
drag, startPoint x: 368, startPoint y: 212, endPoint x: 320, endPoint y: 205, distance: 48.3
click at [320, 205] on panel-main "General information Property name [PERSON_NAME][STREET_ADDRESS] Unit type Multi…" at bounding box center [550, 355] width 460 height 646
type input "$850.00"
drag, startPoint x: 523, startPoint y: 207, endPoint x: 493, endPoint y: 215, distance: 31.2
click at [493, 215] on input "$450.00" at bounding box center [549, 207] width 141 height 26
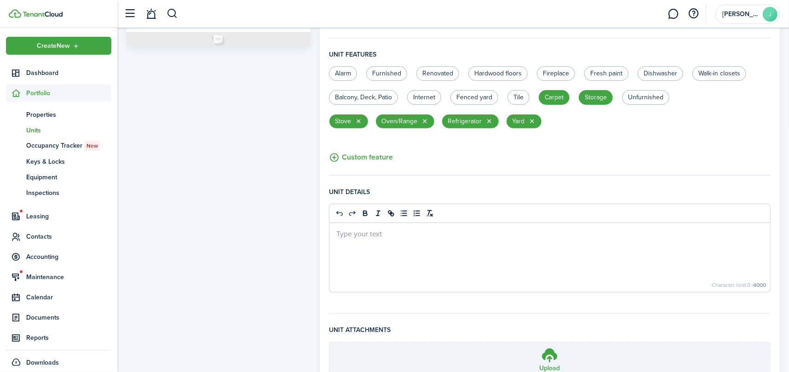
scroll to position [330, 0]
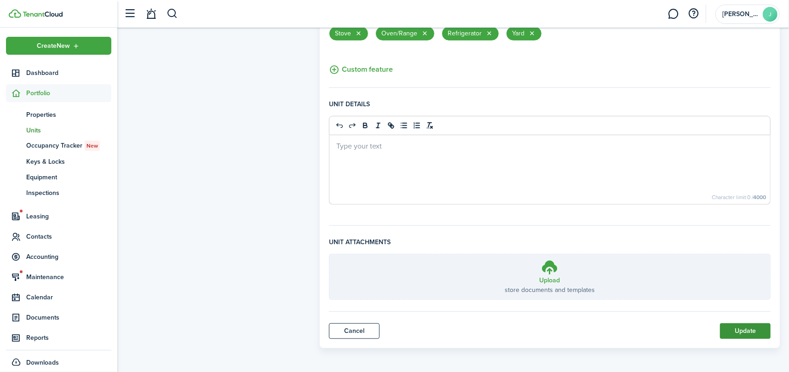
type input "$850.00"
click at [746, 329] on button "Update" at bounding box center [745, 331] width 51 height 16
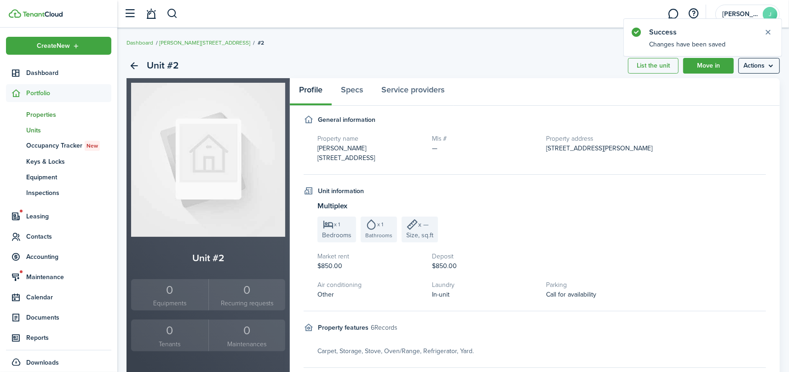
click at [41, 113] on span "Properties" at bounding box center [68, 115] width 85 height 10
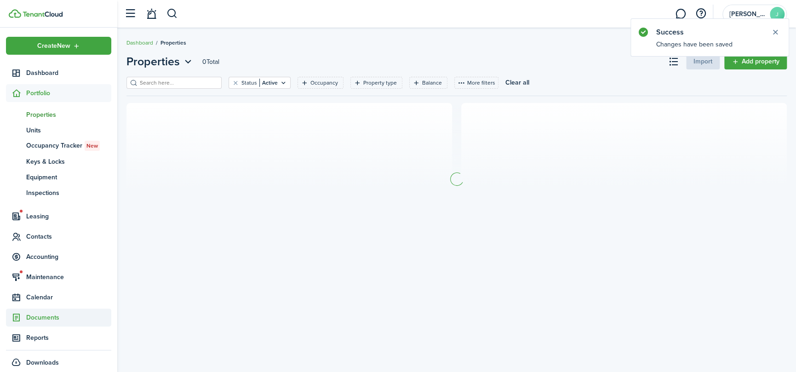
click at [49, 314] on span "Documents" at bounding box center [68, 318] width 85 height 10
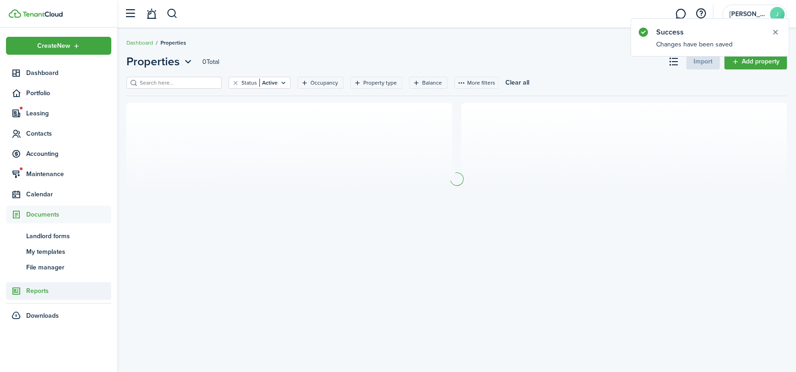
click at [37, 291] on span "Reports" at bounding box center [68, 291] width 85 height 10
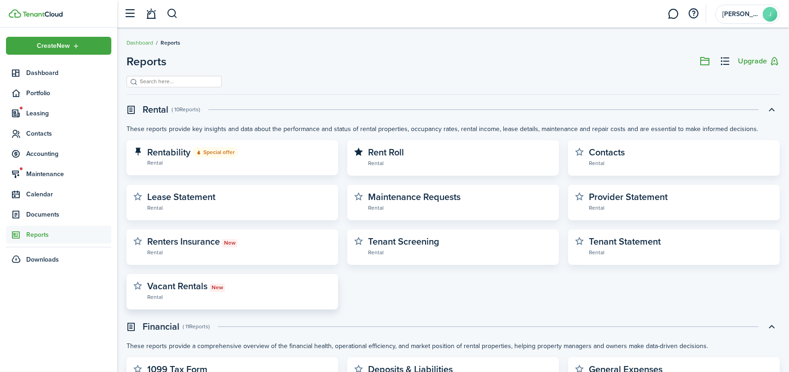
click at [193, 282] on widget-stats-description "Vacant Rentals New" at bounding box center [186, 286] width 78 height 14
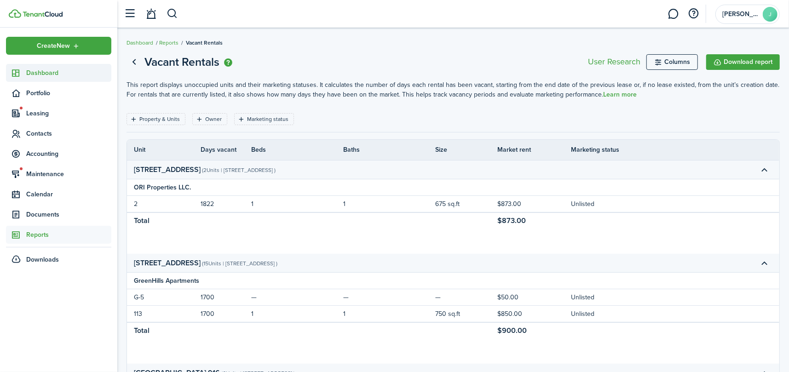
click at [52, 72] on span "Dashboard" at bounding box center [68, 73] width 85 height 10
